Goal: Find specific page/section: Find specific page/section

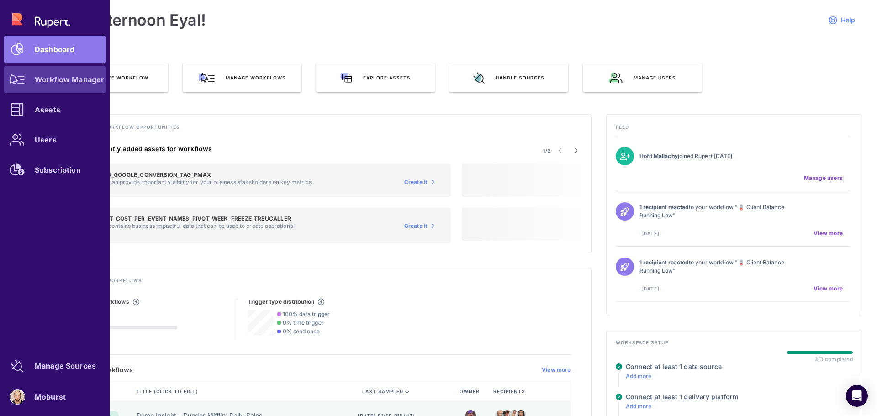
click at [65, 85] on link "Workflow Manager" at bounding box center [55, 79] width 102 height 27
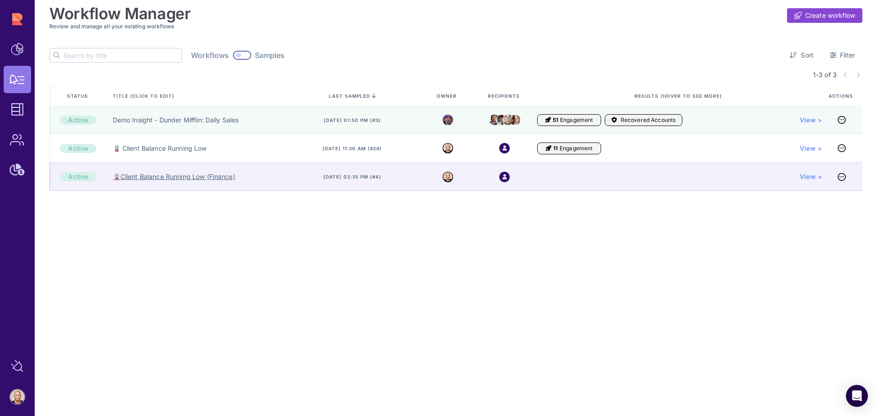
click at [197, 178] on link "🪫Client Balance Running Low (Finance)" at bounding box center [174, 176] width 122 height 9
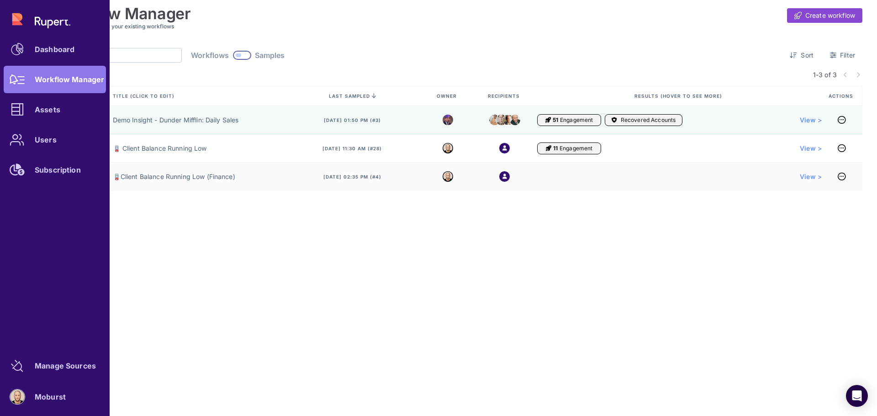
click at [16, 24] on div "Dashboard Workflow Manager Assets Users Subscription" at bounding box center [55, 94] width 102 height 178
